Goal: Find contact information: Obtain details needed to contact an individual or organization

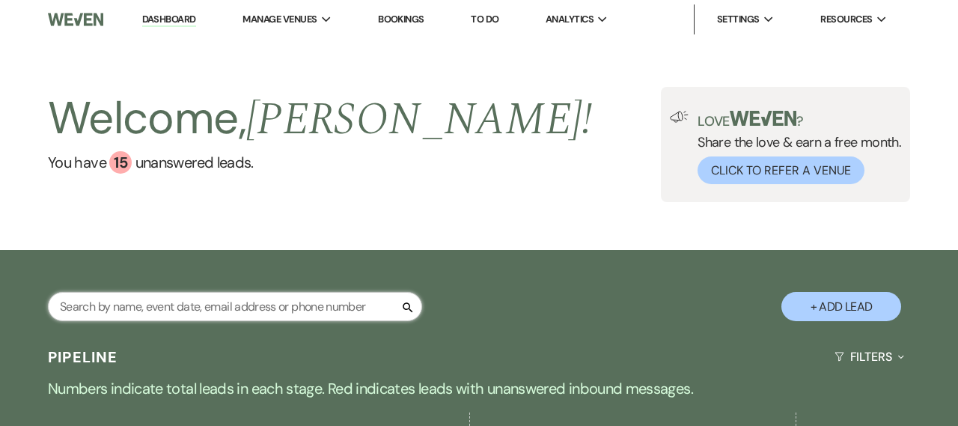
click at [152, 296] on input "text" at bounding box center [235, 306] width 374 height 29
type input "[PERSON_NAME]"
select select "8"
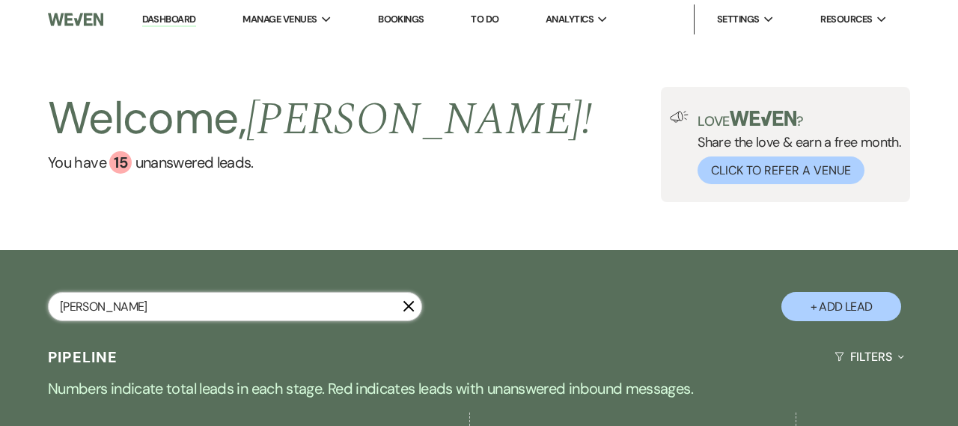
select select "5"
select select "8"
select select "5"
select select "8"
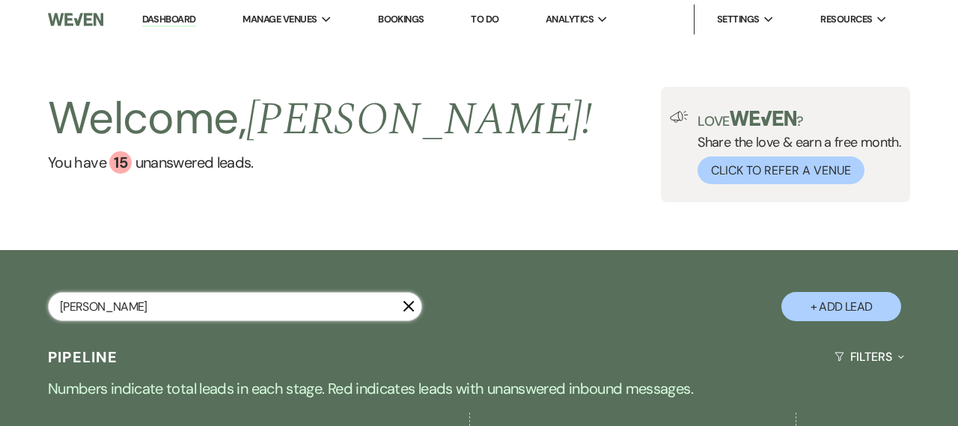
select select "5"
select select "8"
select select "6"
select select "8"
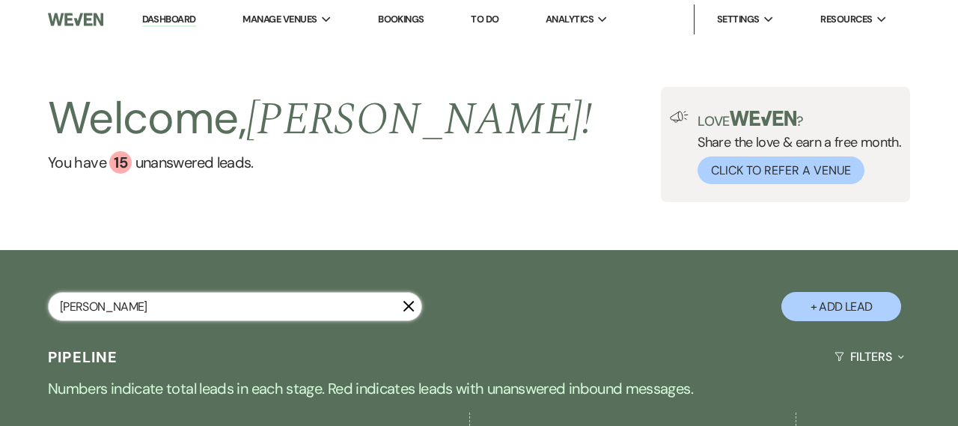
select select "8"
select select "5"
select select "8"
select select "5"
select select "8"
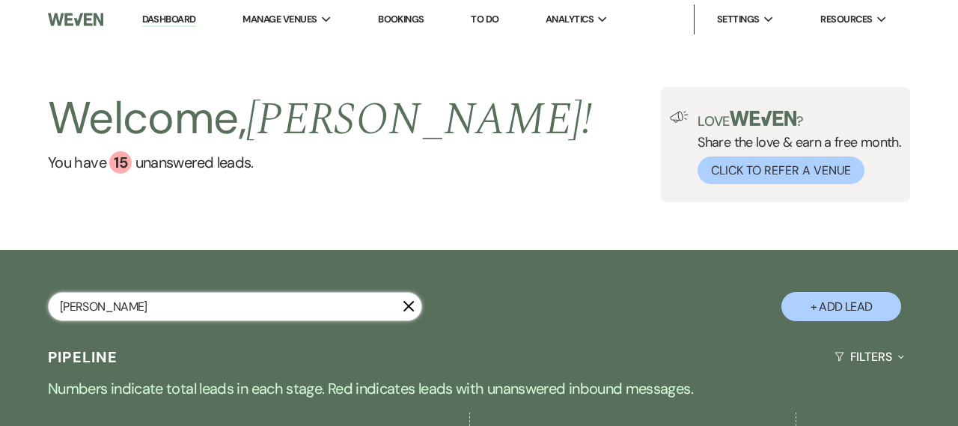
select select "5"
select select "8"
select select "5"
select select "8"
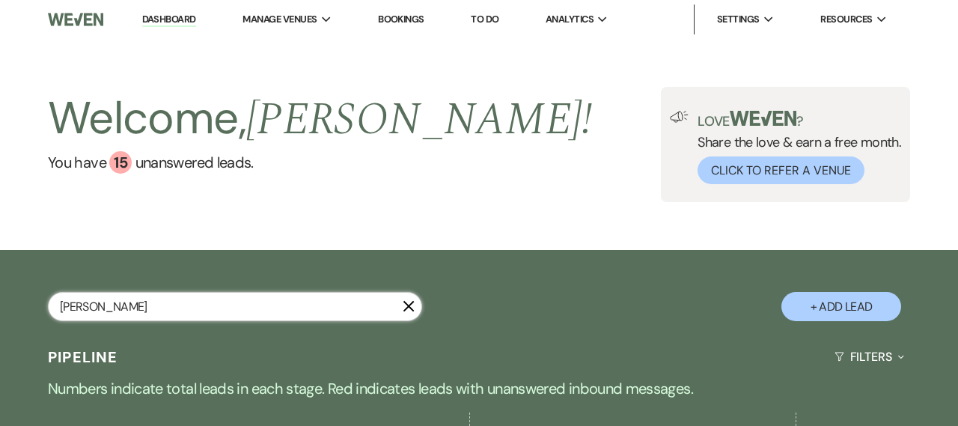
select select "9"
select select "8"
select select "5"
select select "8"
select select "5"
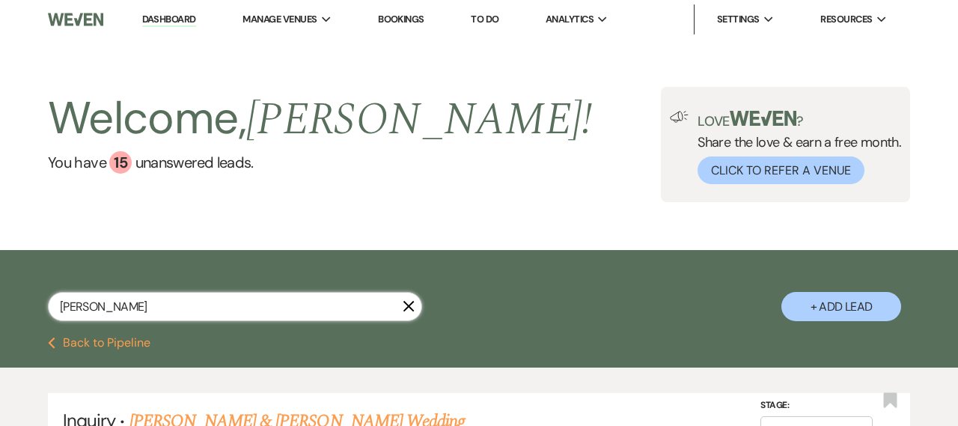
type input "[PERSON_NAME]"
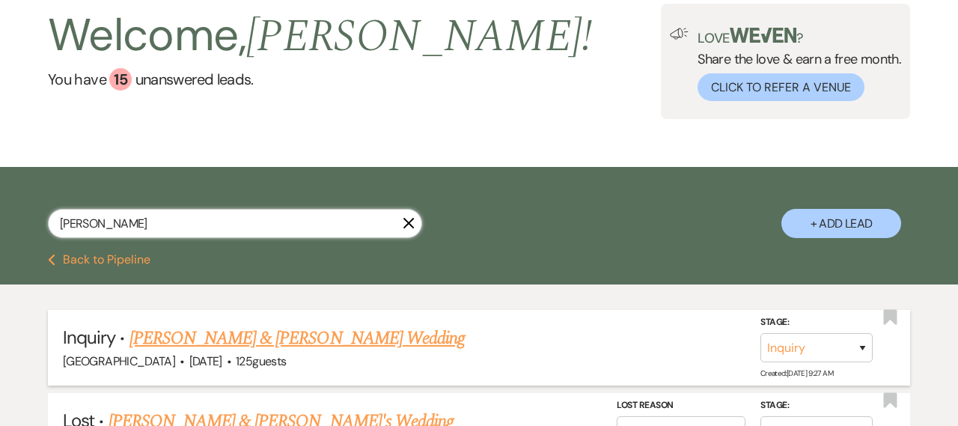
select select "8"
select select "5"
select select "8"
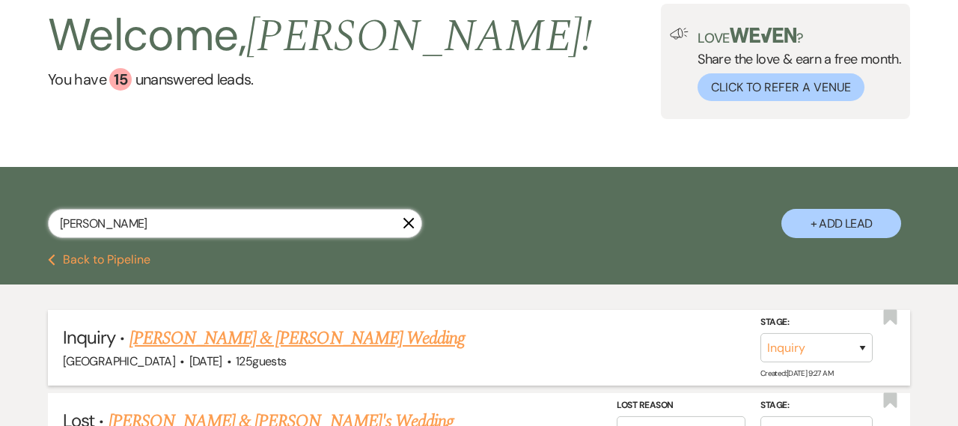
select select "8"
select select "5"
select select "8"
select select "5"
select select "8"
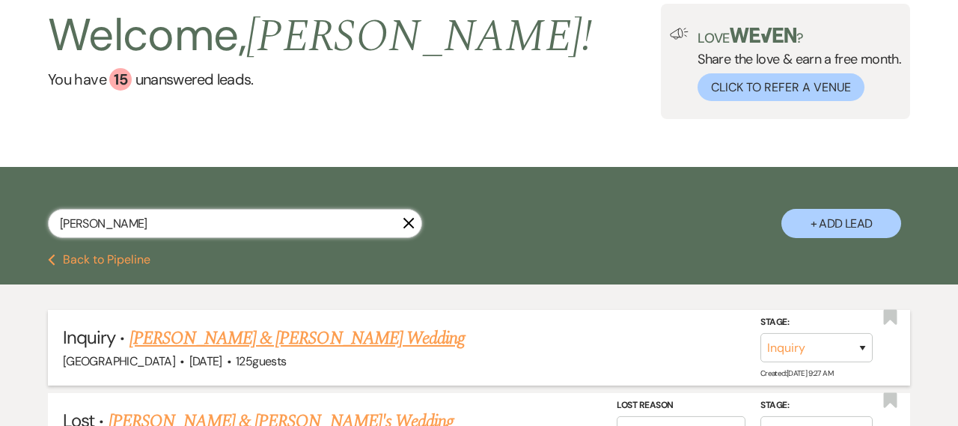
select select "6"
select select "8"
select select "5"
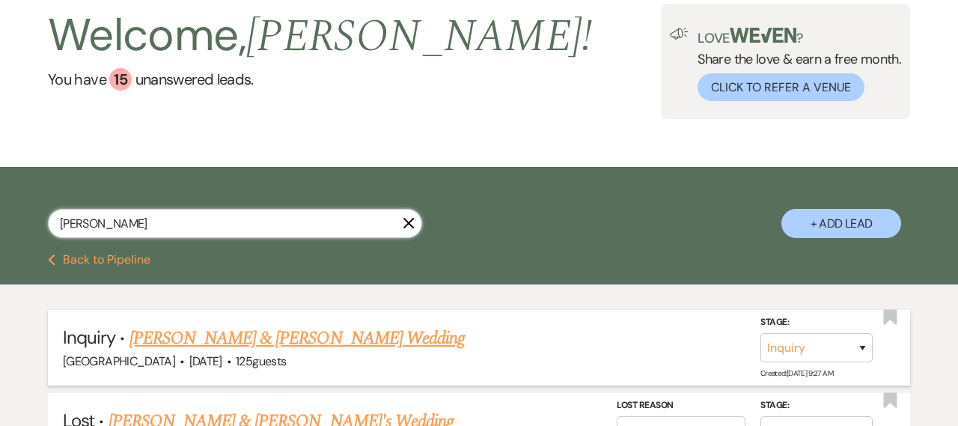
select select "8"
select select "5"
select select "8"
select select "5"
select select "8"
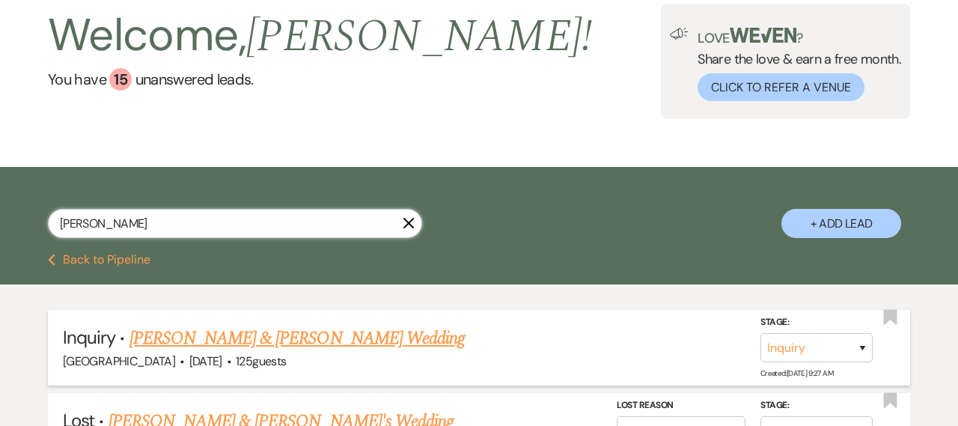
select select "5"
select select "8"
select select "9"
select select "8"
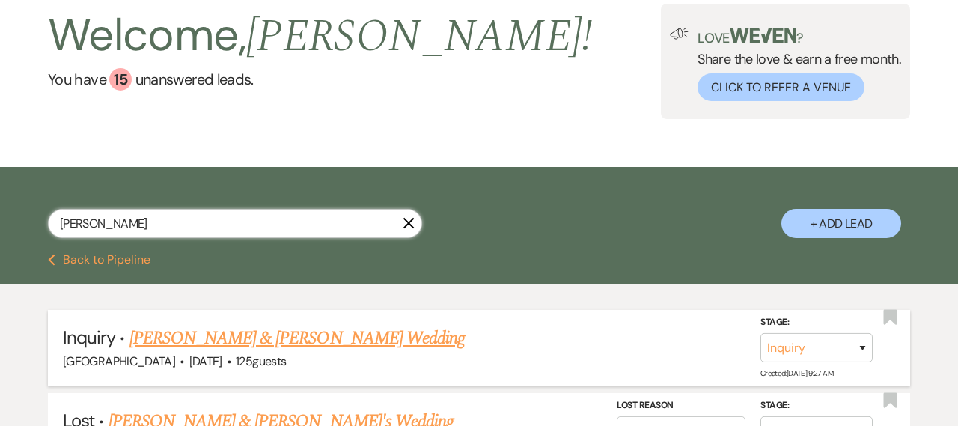
select select "5"
select select "8"
select select "5"
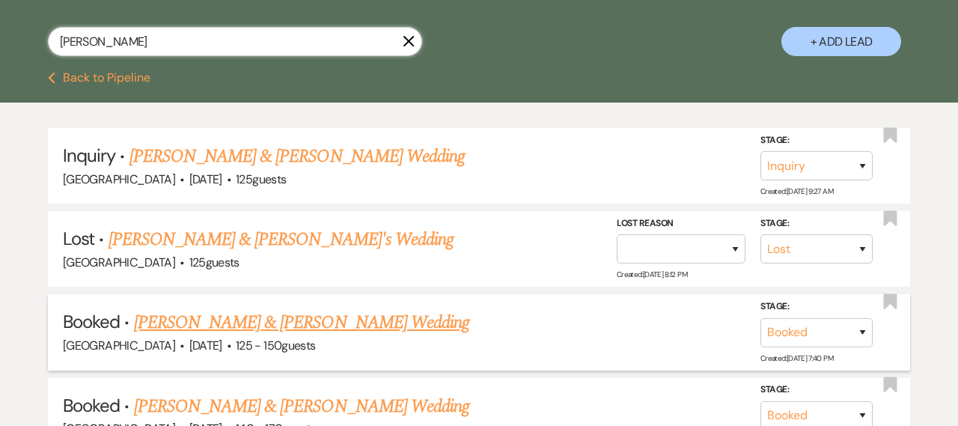
scroll to position [270, 0]
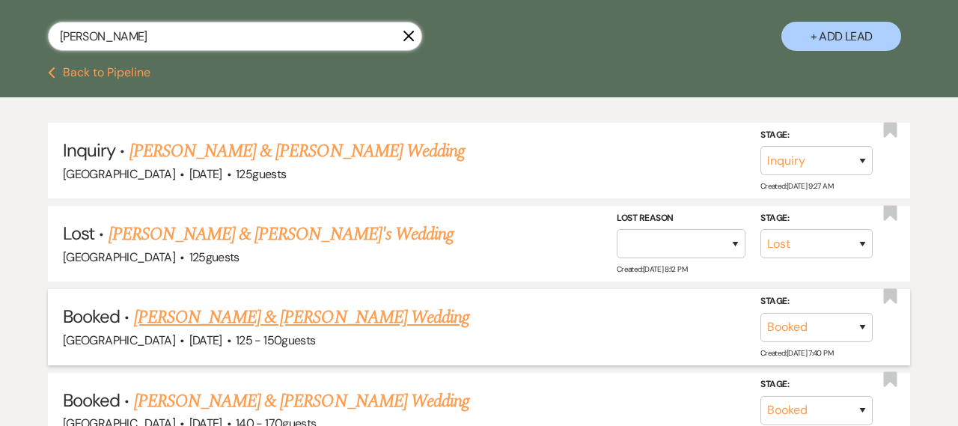
type input "[PERSON_NAME]"
click at [176, 312] on link "[PERSON_NAME] & [PERSON_NAME] Wedding" at bounding box center [301, 317] width 335 height 27
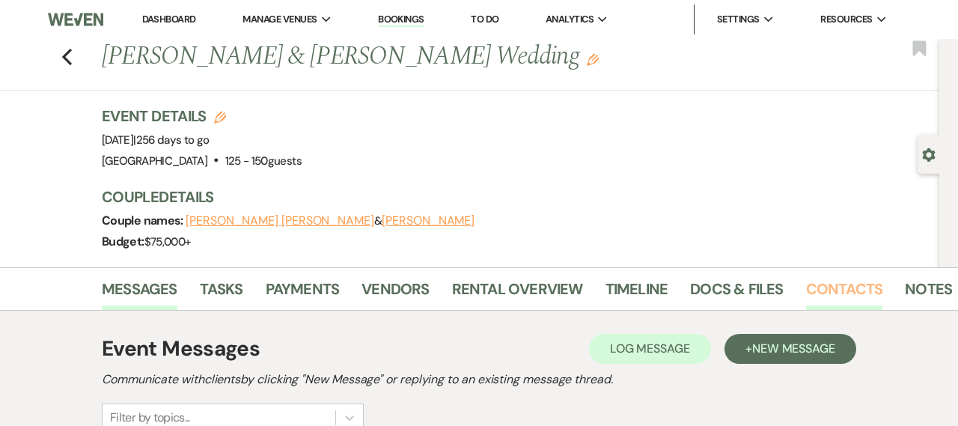
click at [861, 289] on link "Contacts" at bounding box center [844, 293] width 77 height 33
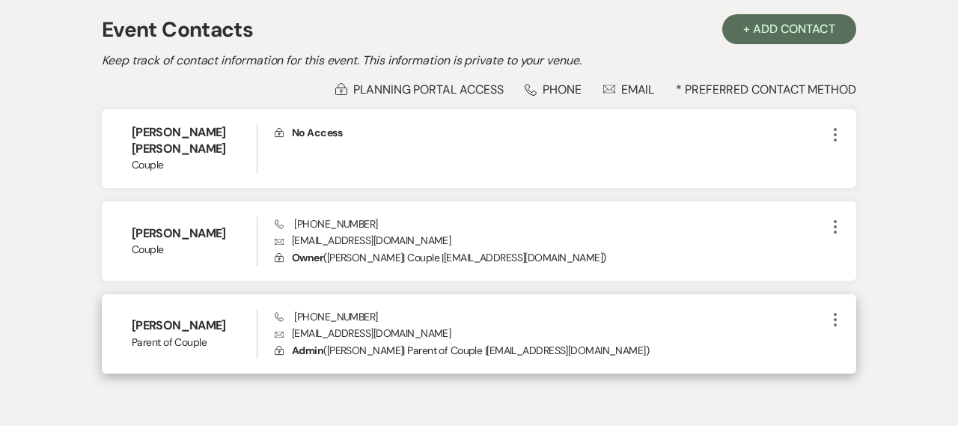
scroll to position [319, 0]
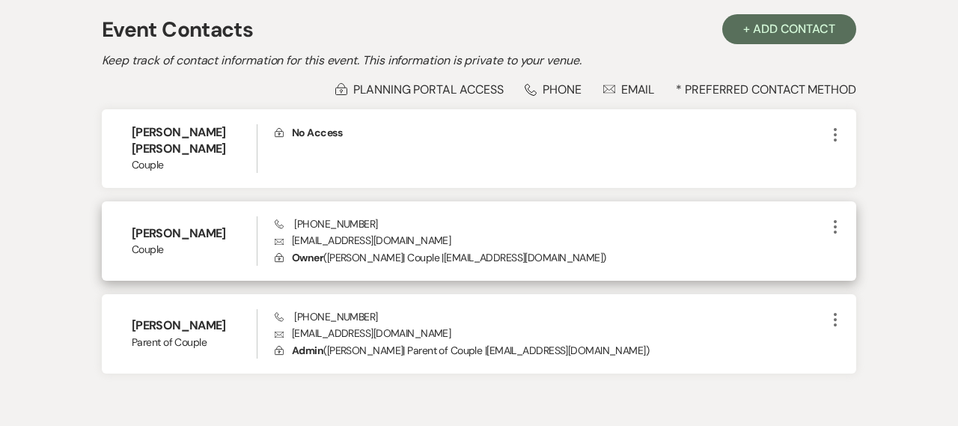
drag, startPoint x: 567, startPoint y: 254, endPoint x: 451, endPoint y: 255, distance: 116.0
click at [451, 255] on p "Lock Owner ( [PERSON_NAME] | Couple | [EMAIL_ADDRESS][DOMAIN_NAME] )" at bounding box center [551, 257] width 552 height 16
copy p "[EMAIL_ADDRESS][DOMAIN_NAME]"
